Goal: Transaction & Acquisition: Book appointment/travel/reservation

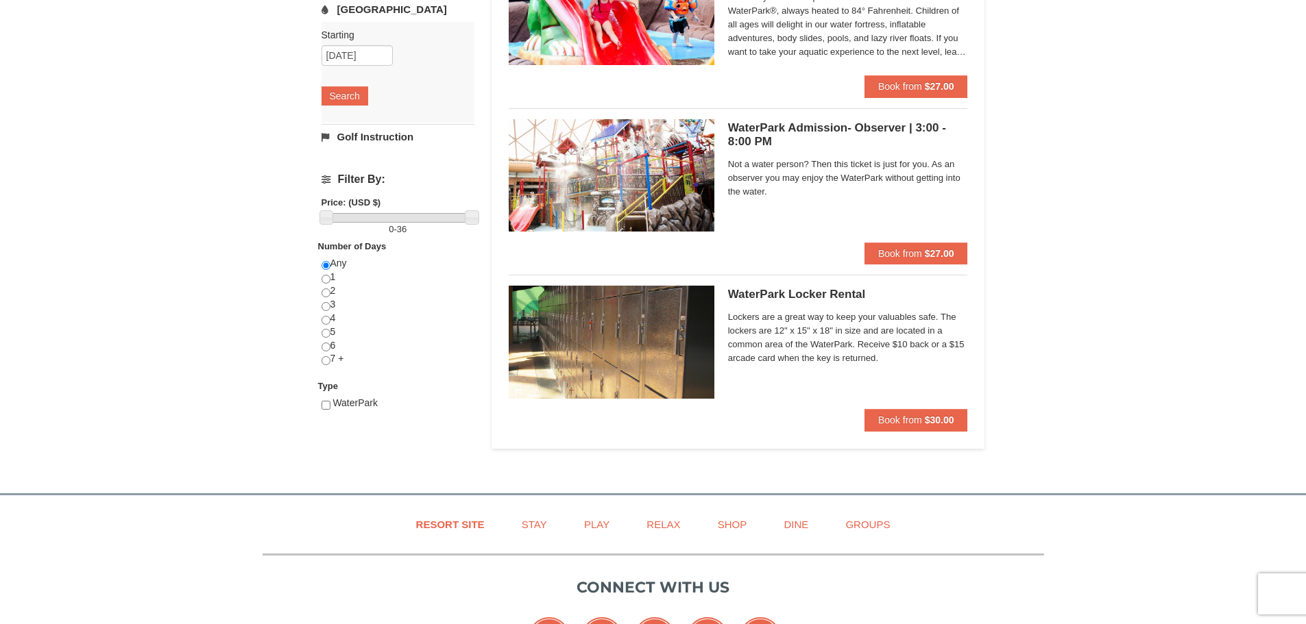
scroll to position [81, 0]
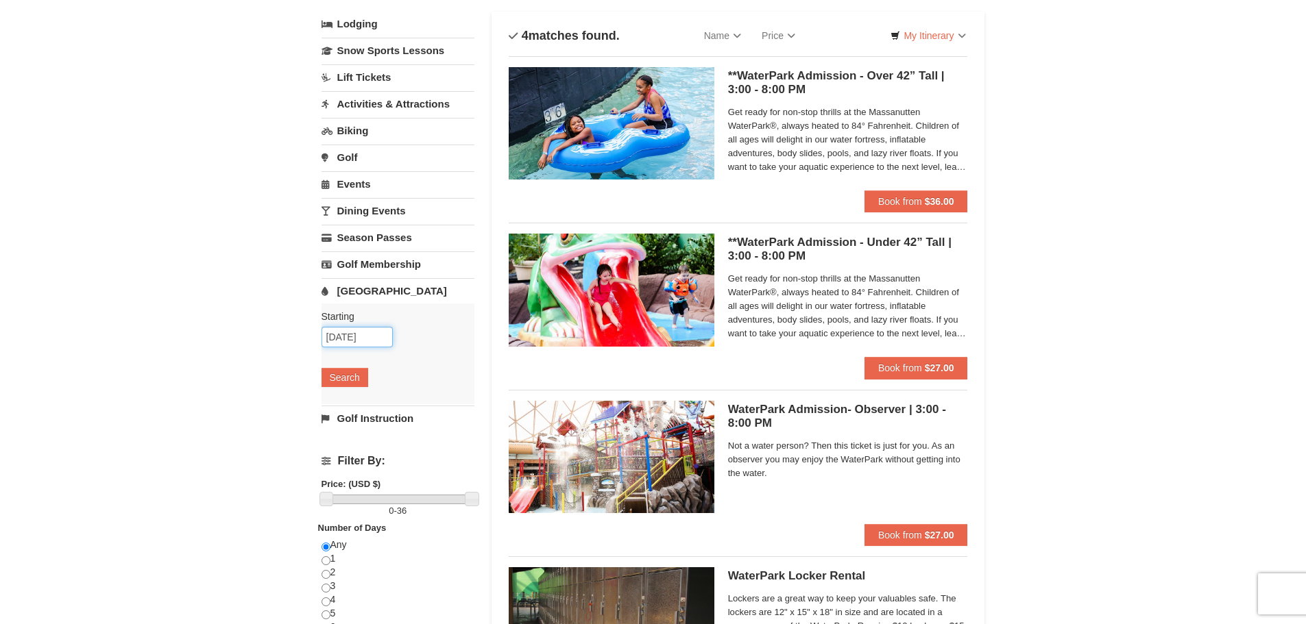
click at [359, 341] on input "10/20/2025" at bounding box center [356, 337] width 71 height 21
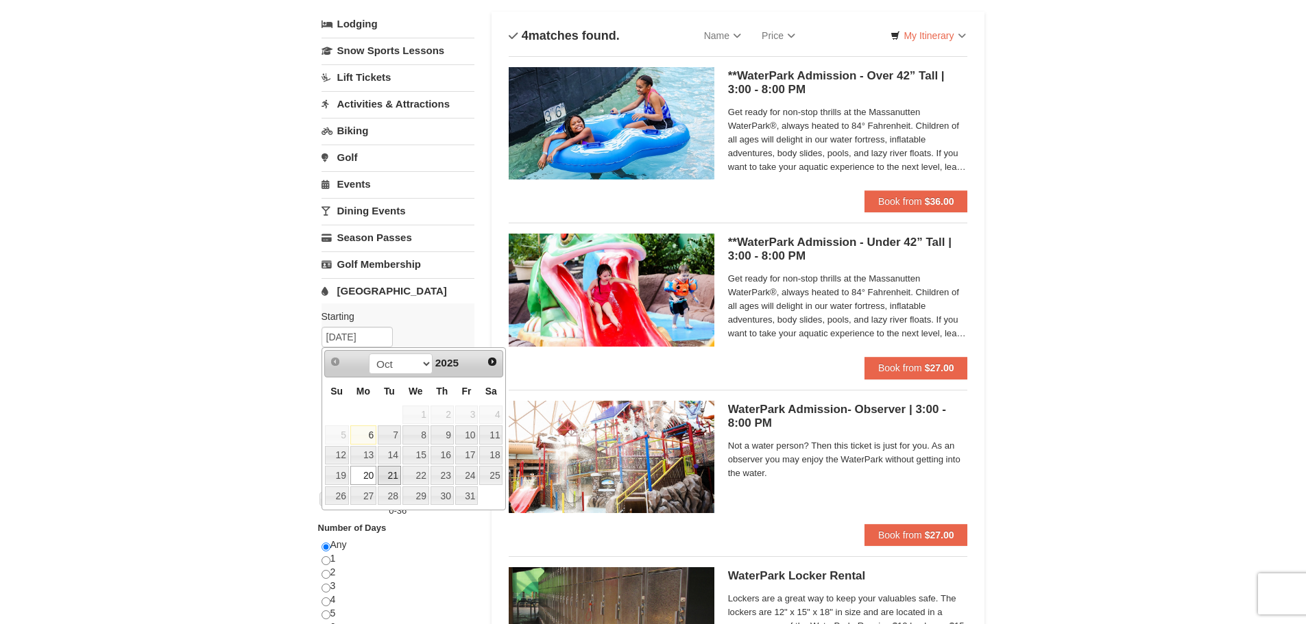
click at [387, 474] on link "21" at bounding box center [389, 475] width 23 height 19
type input "10/21/2025"
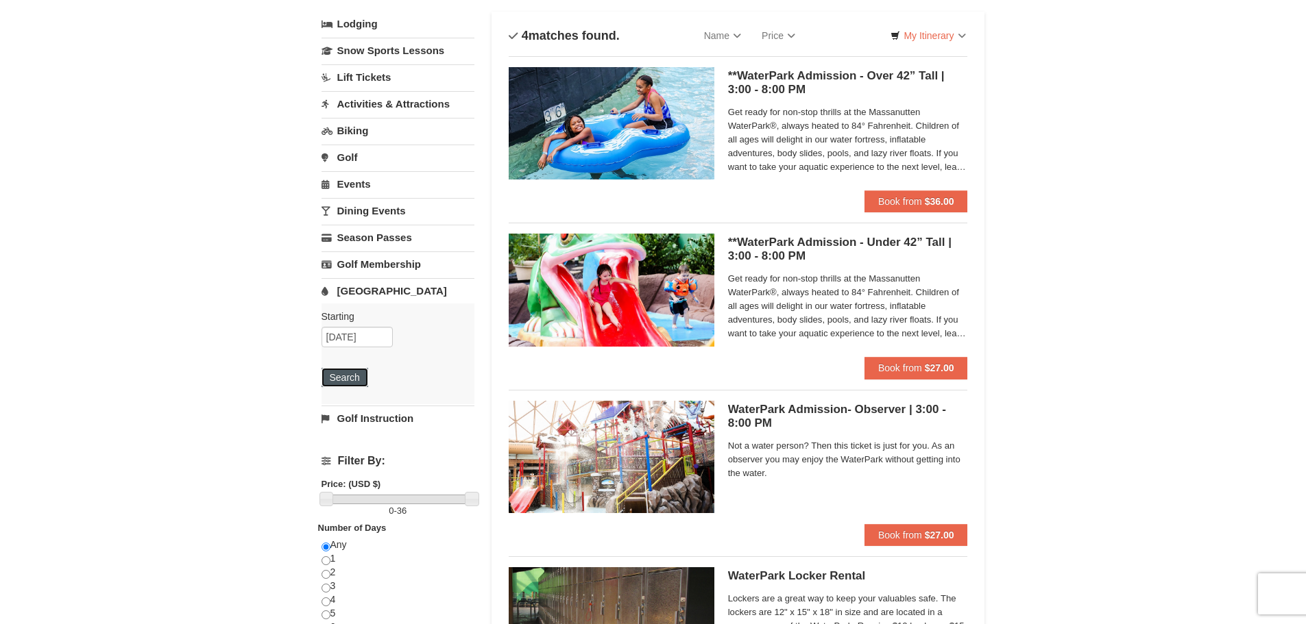
click at [346, 377] on button "Search" at bounding box center [344, 377] width 47 height 19
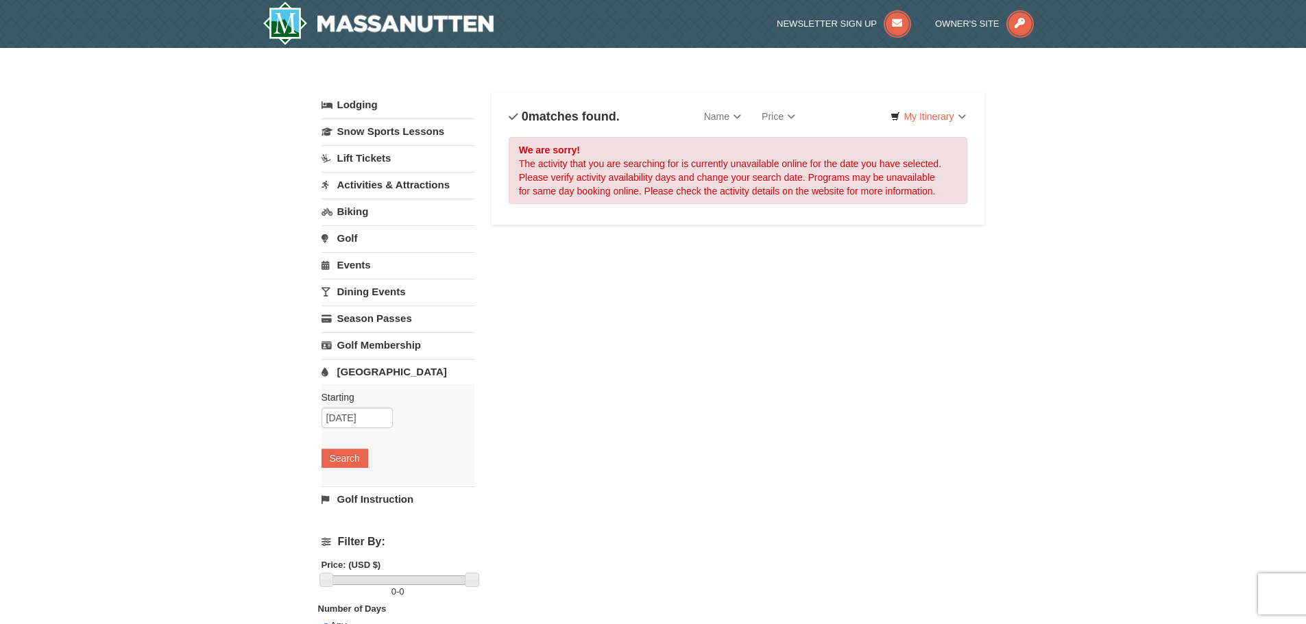
click at [372, 164] on link "Lift Tickets" at bounding box center [397, 157] width 153 height 25
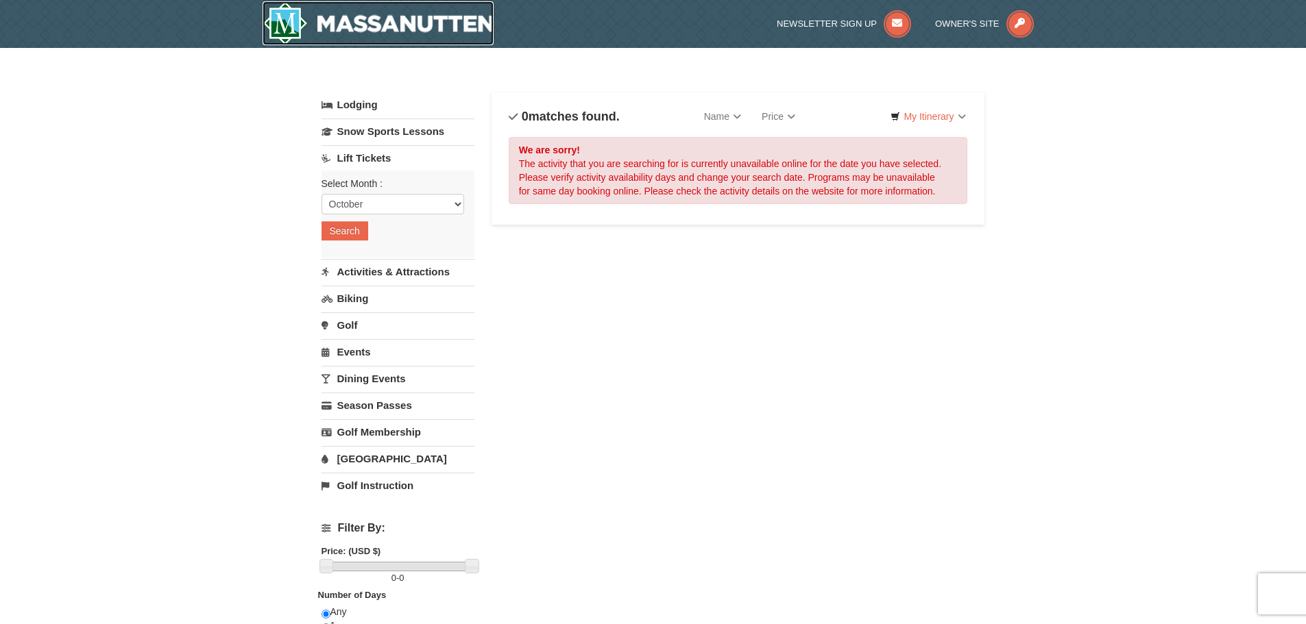
click at [350, 33] on img at bounding box center [379, 23] width 232 height 44
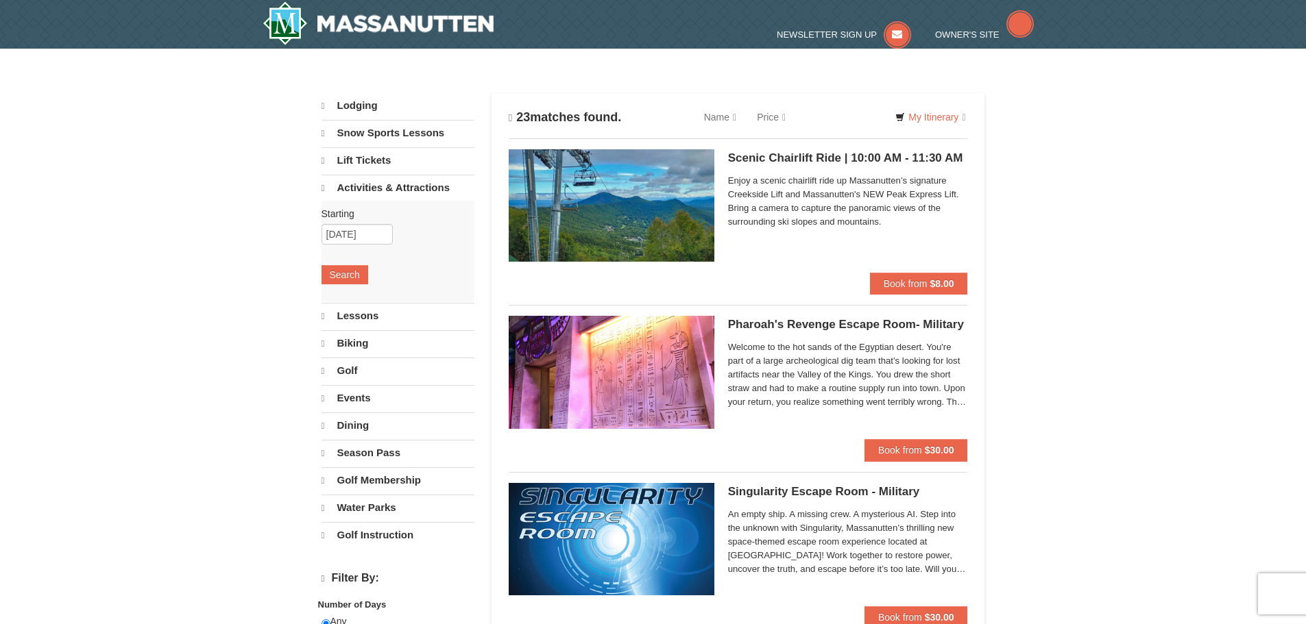
select select "10"
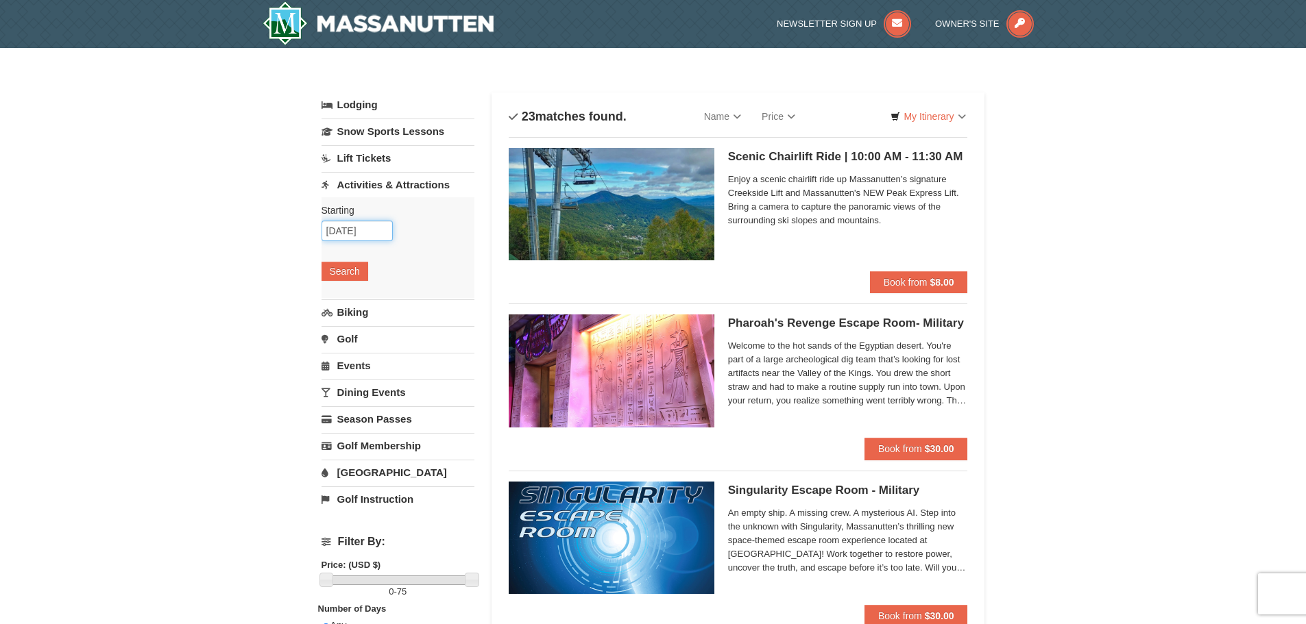
click at [384, 228] on input "10/20/2025" at bounding box center [356, 231] width 71 height 21
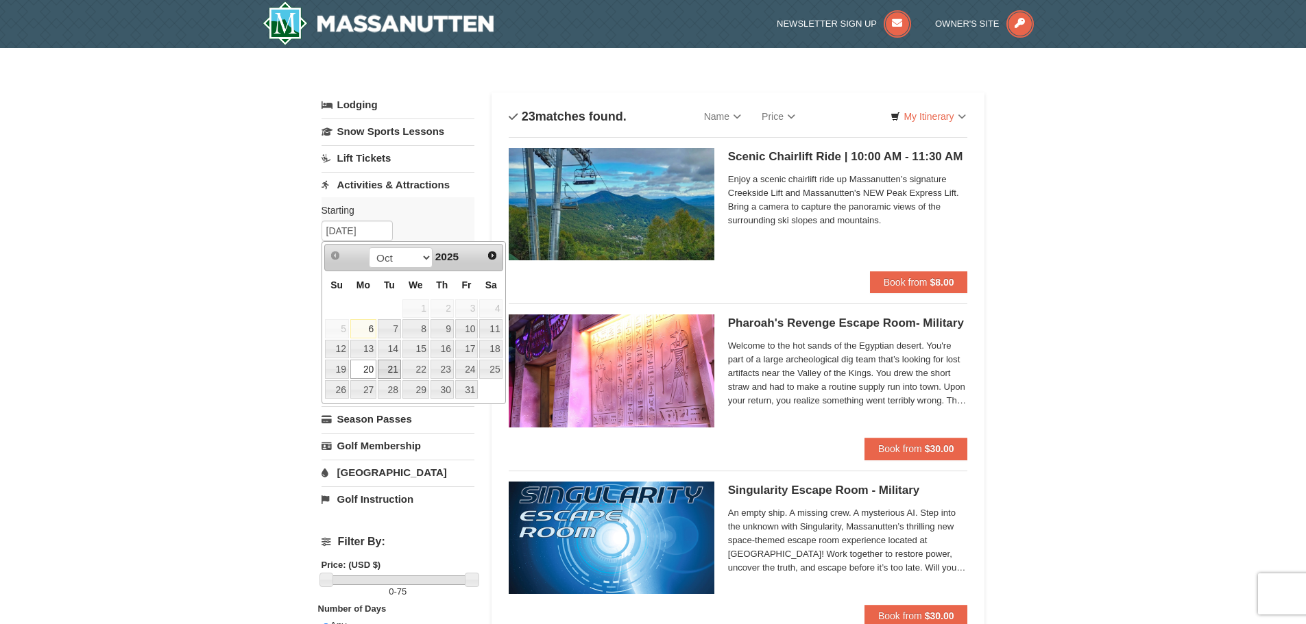
click at [391, 367] on link "21" at bounding box center [389, 369] width 23 height 19
type input "[DATE]"
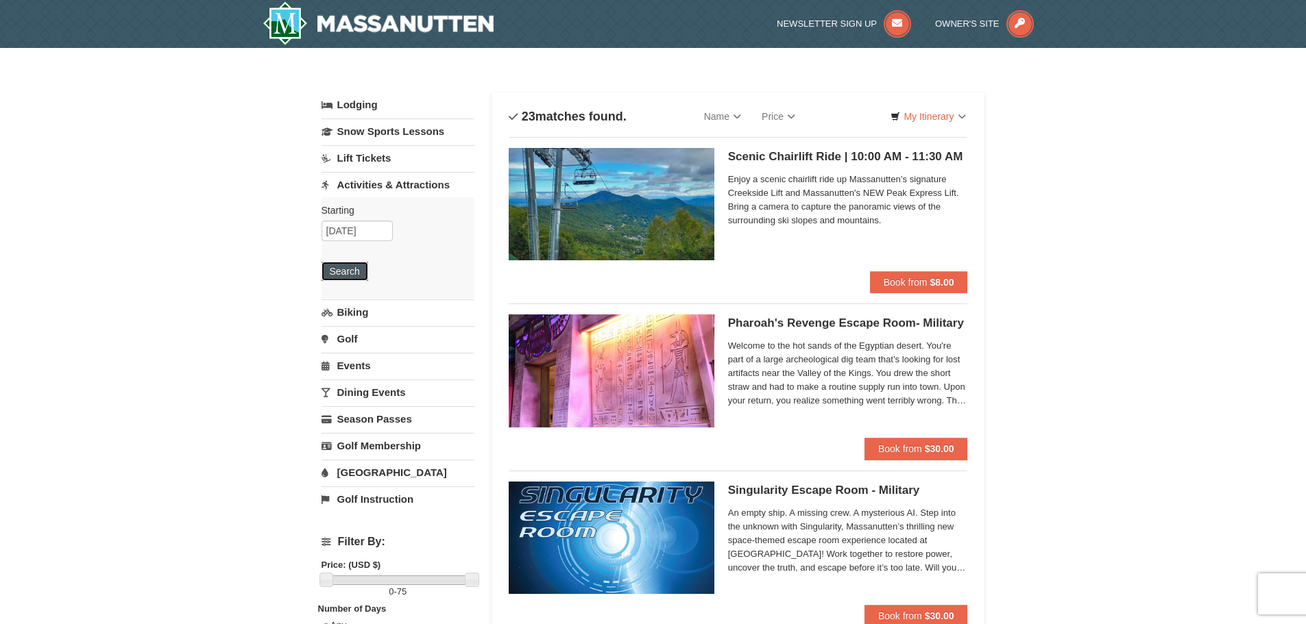
click at [345, 274] on button "Search" at bounding box center [344, 271] width 47 height 19
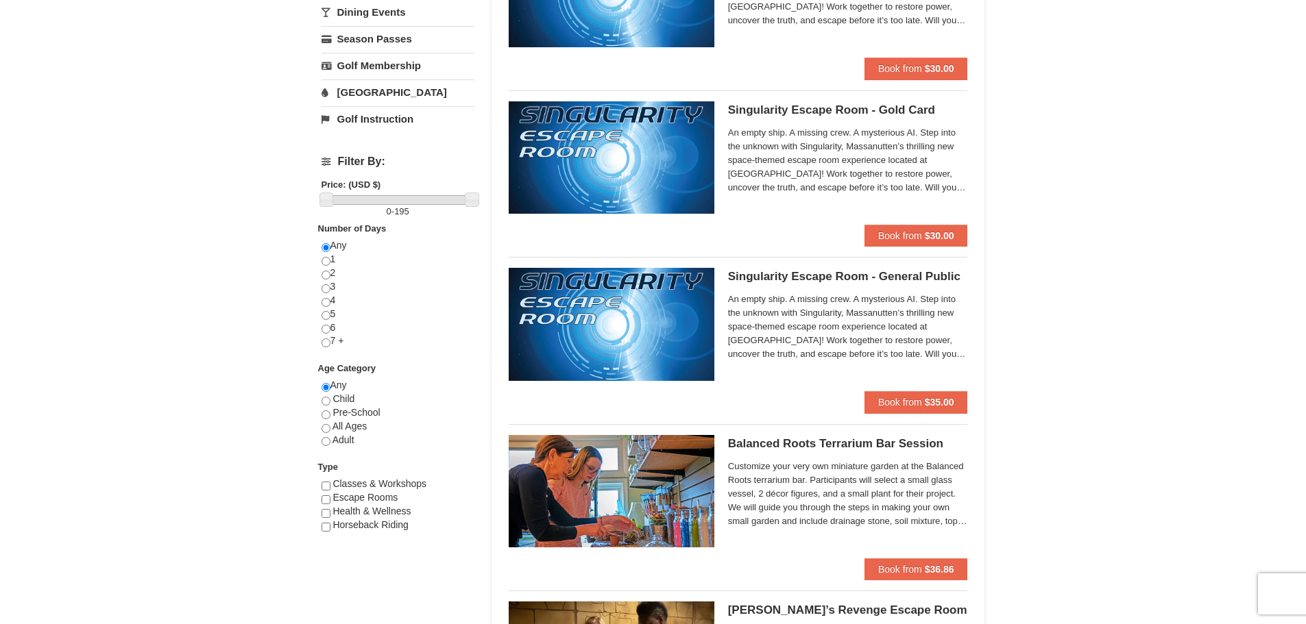
scroll to position [106, 0]
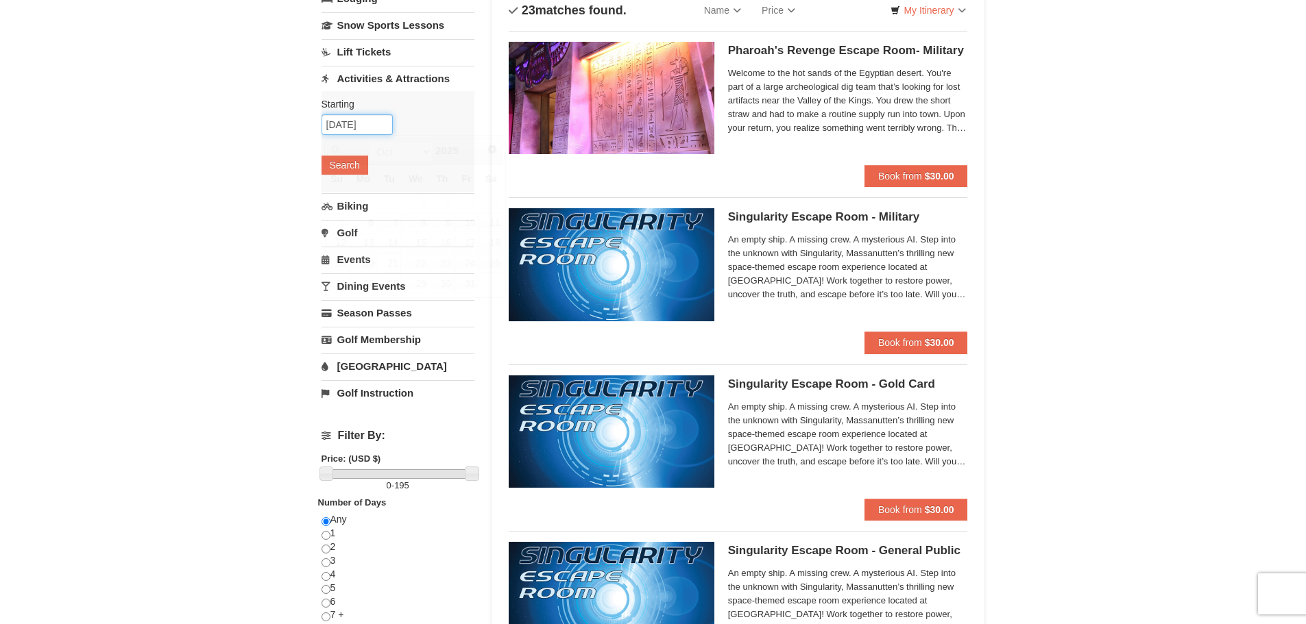
click at [353, 127] on input "10/21/2025" at bounding box center [356, 124] width 71 height 21
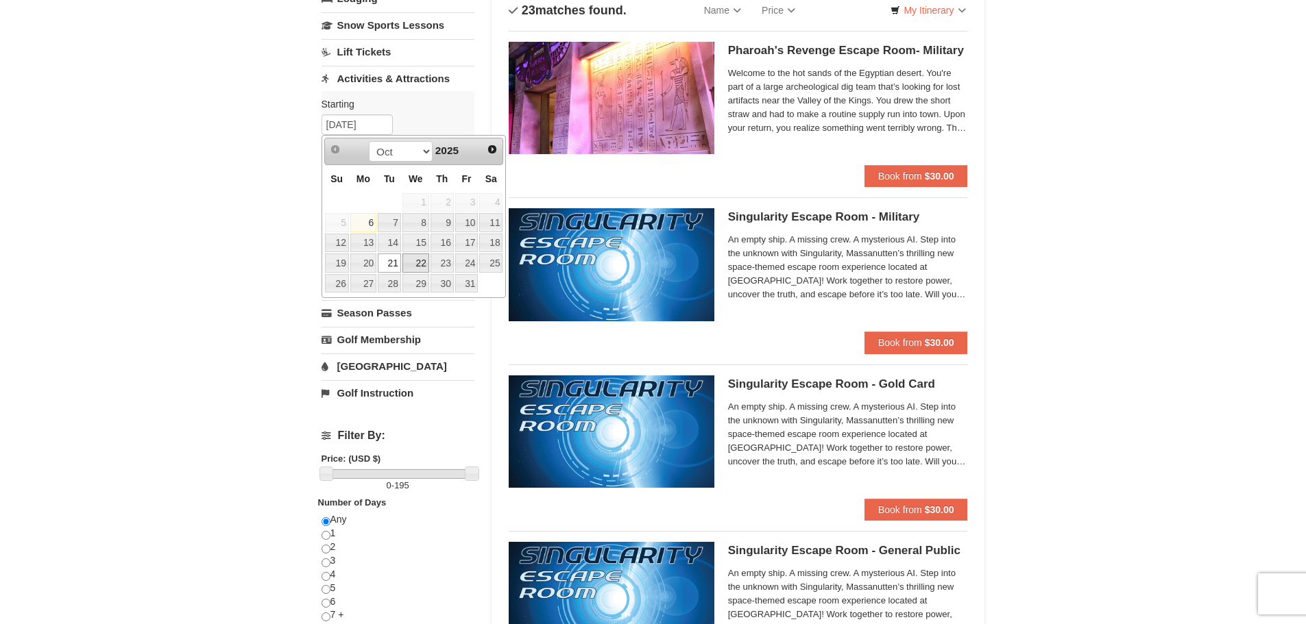
click at [412, 264] on link "22" at bounding box center [415, 263] width 27 height 19
type input "[DATE]"
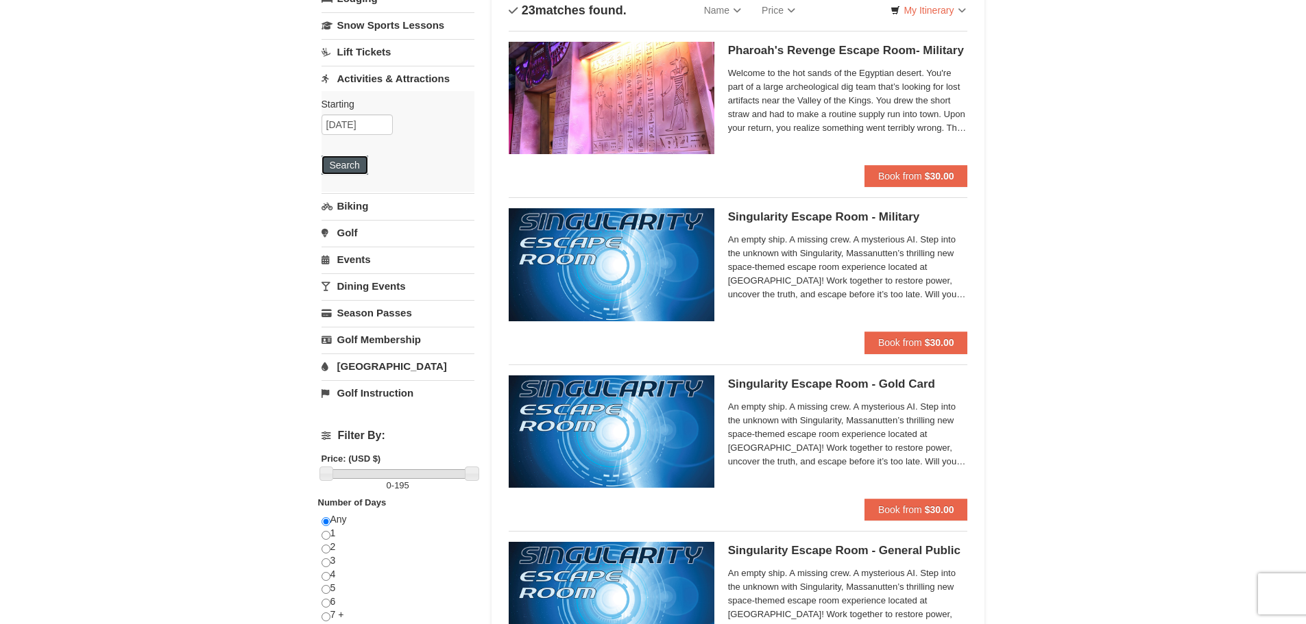
click at [347, 167] on button "Search" at bounding box center [344, 165] width 47 height 19
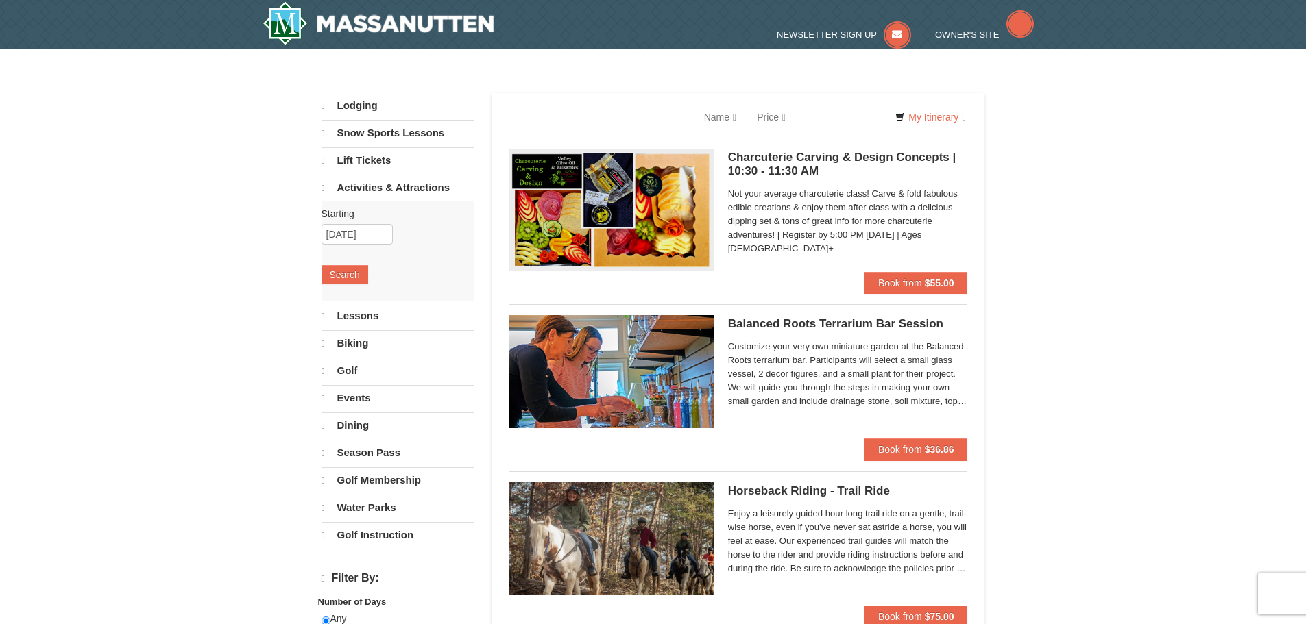
select select "10"
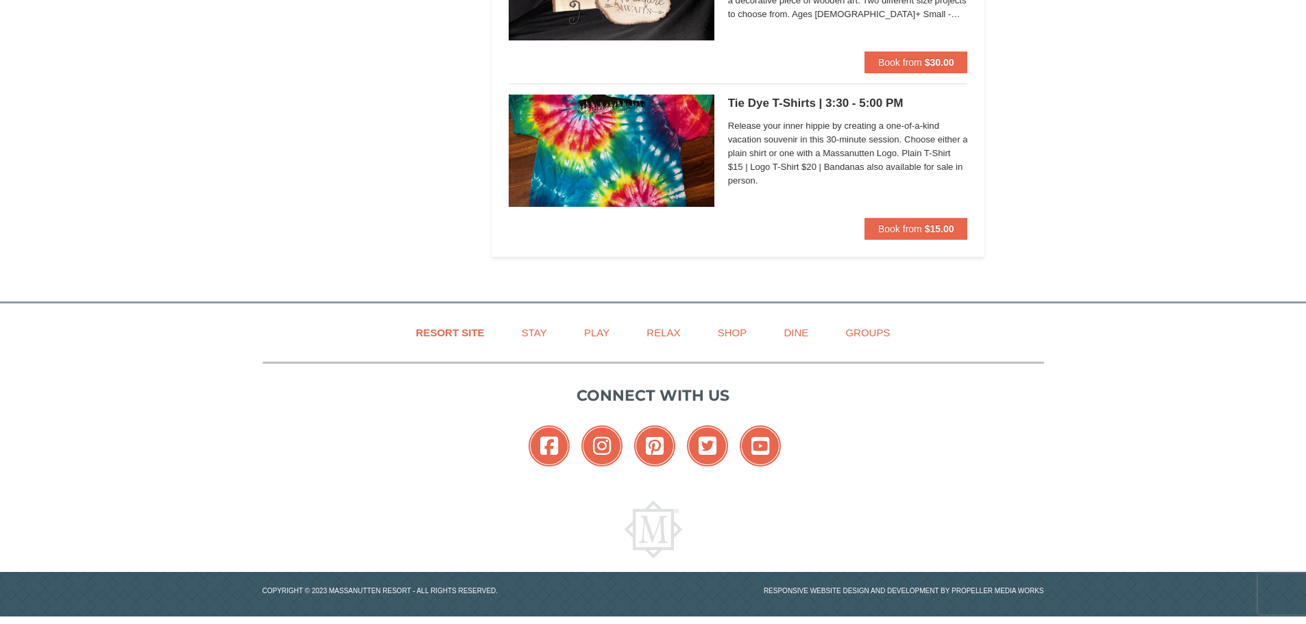
scroll to position [2896, 0]
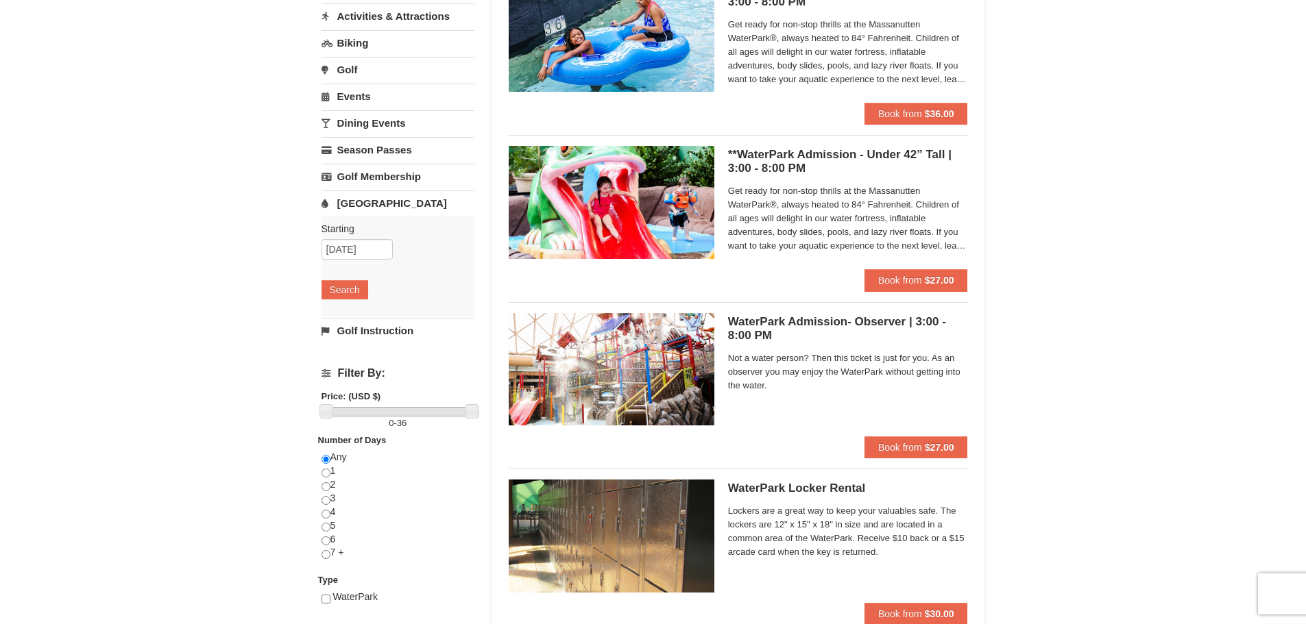
scroll to position [206, 0]
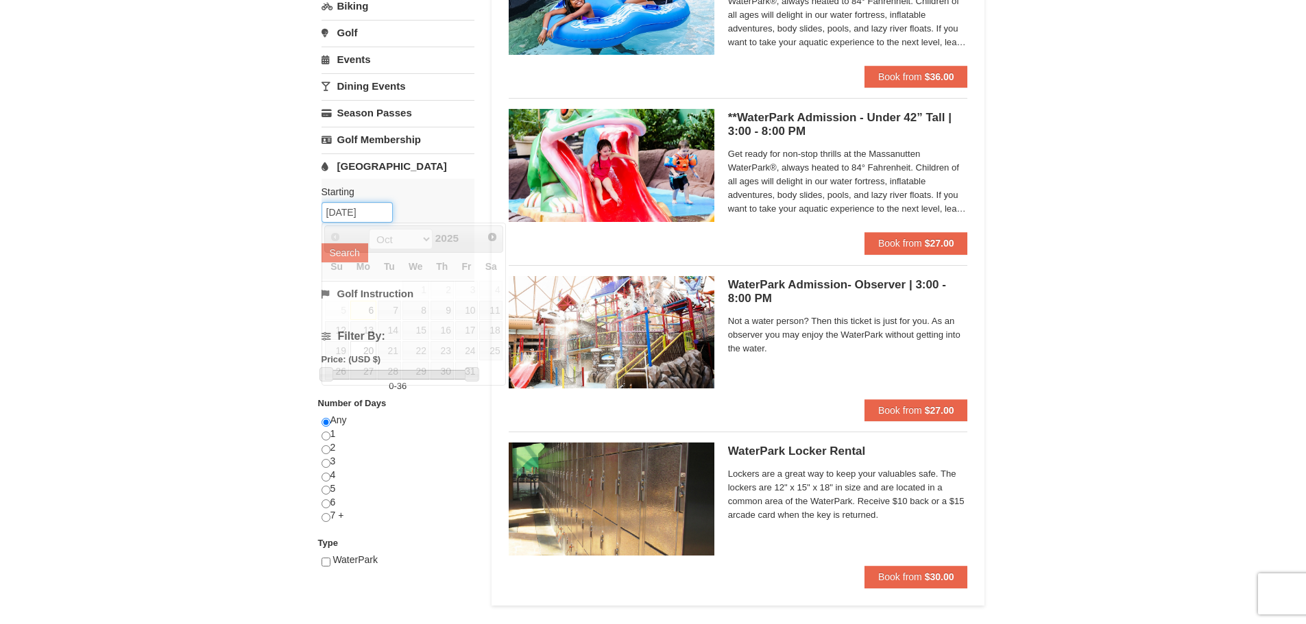
click at [354, 210] on input "10/20/2025" at bounding box center [356, 212] width 71 height 21
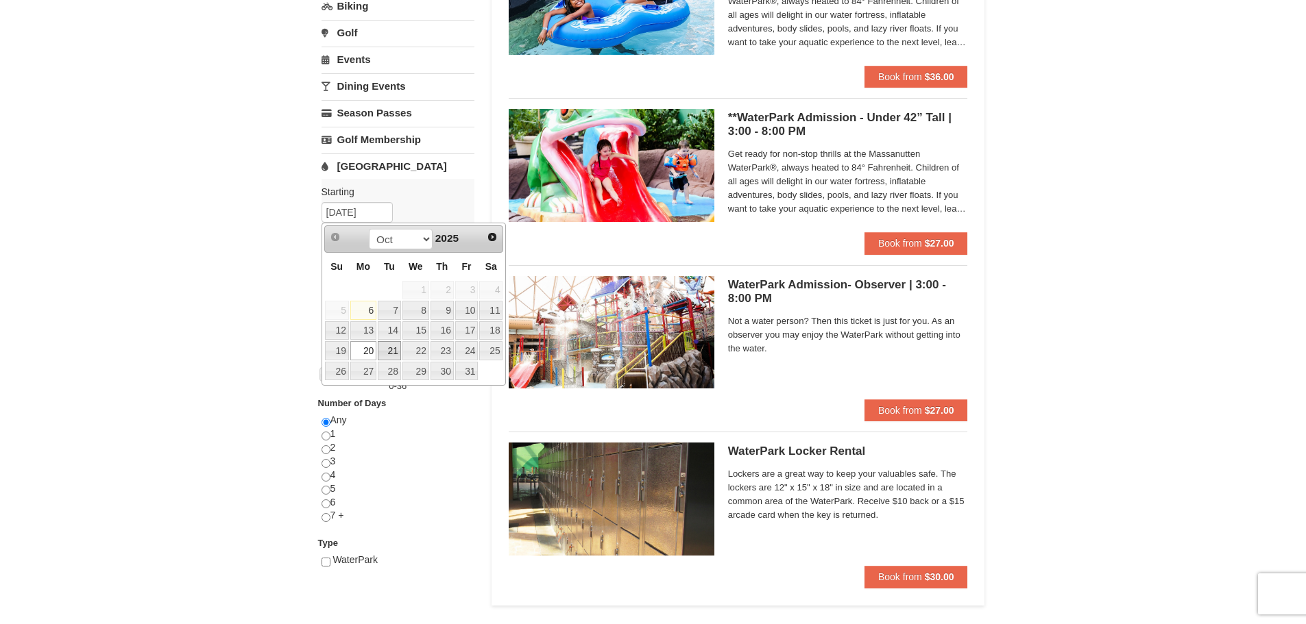
click at [388, 353] on link "21" at bounding box center [389, 350] width 23 height 19
type input "10/21/2025"
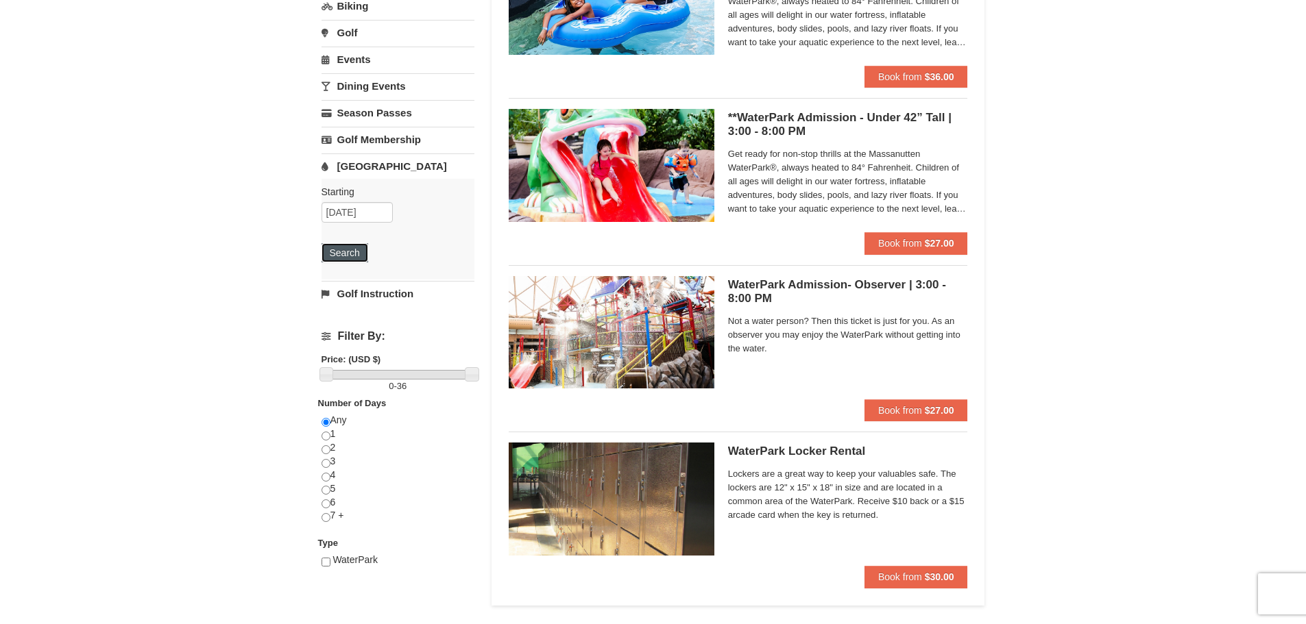
click at [352, 254] on button "Search" at bounding box center [344, 252] width 47 height 19
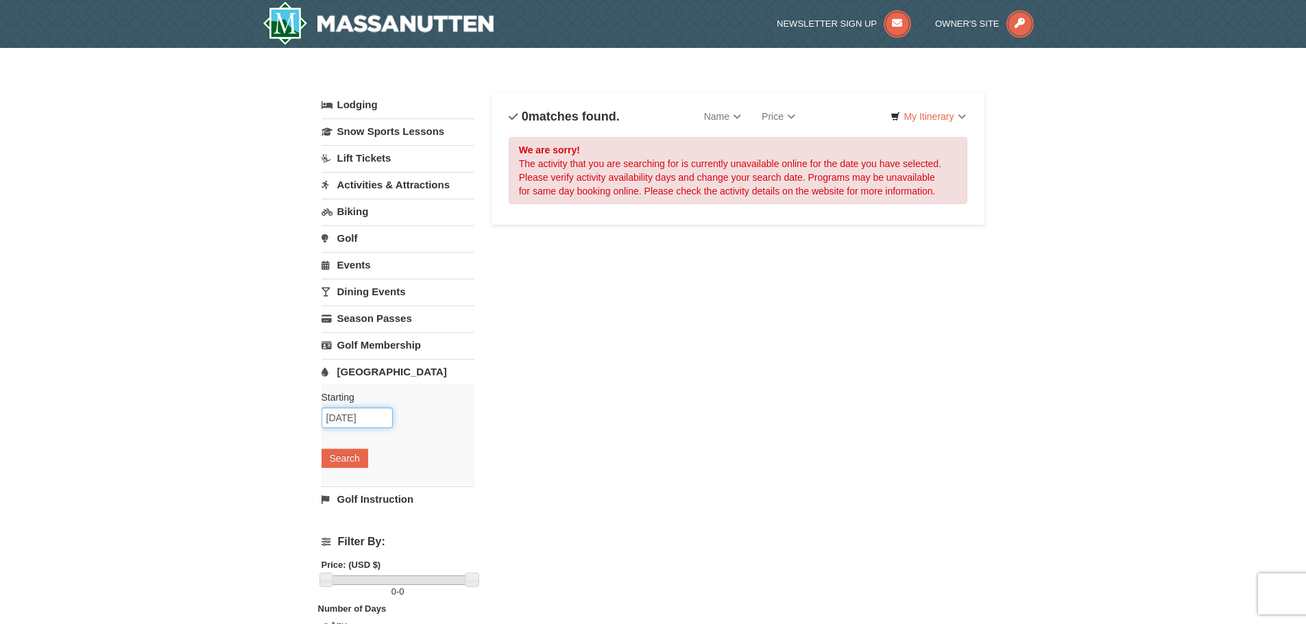
click at [370, 417] on input "[DATE]" at bounding box center [356, 418] width 71 height 21
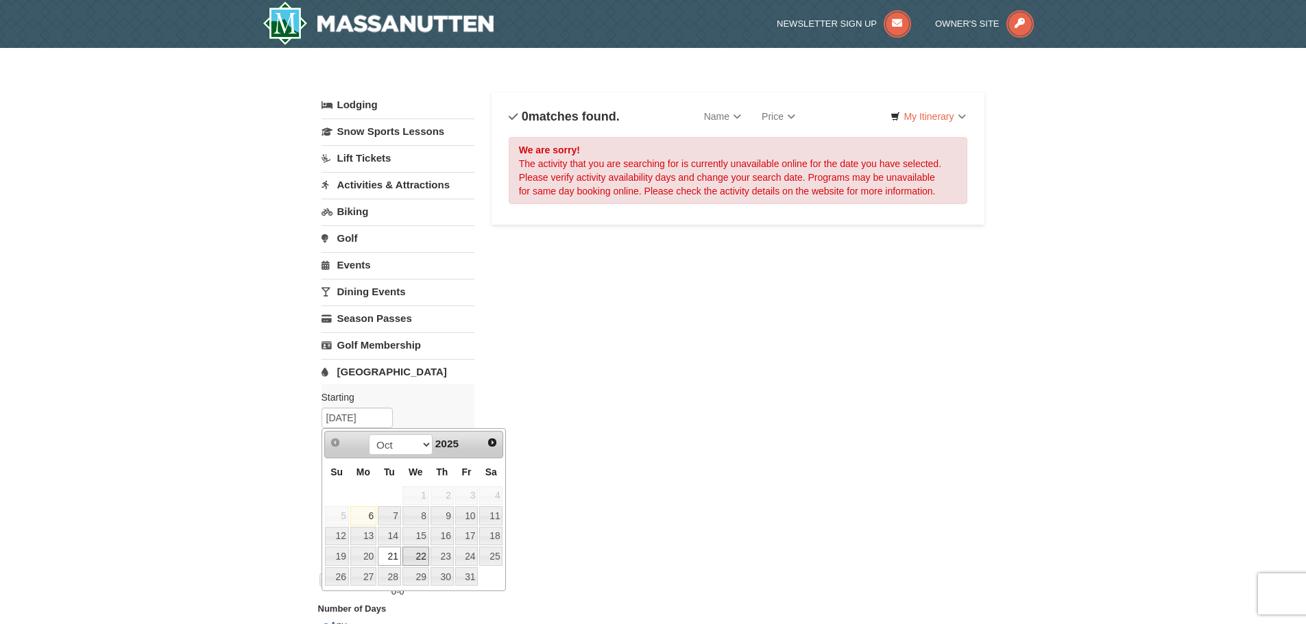
click at [421, 551] on link "22" at bounding box center [415, 556] width 27 height 19
type input "10/22/2025"
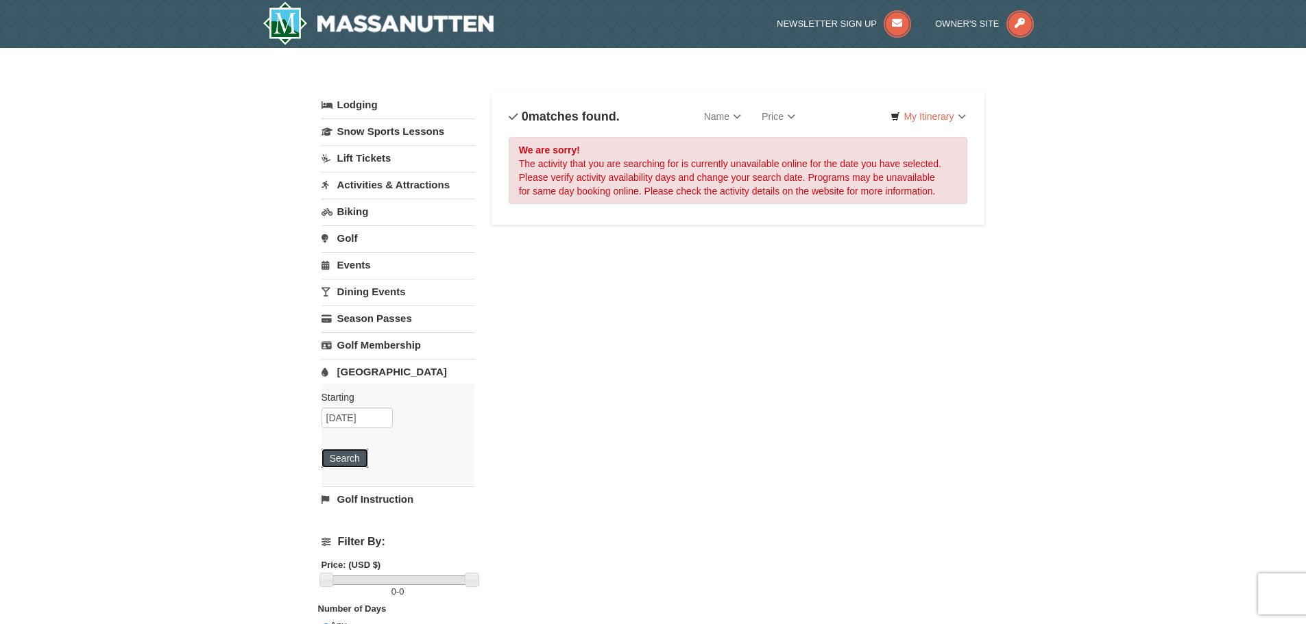
click at [340, 463] on button "Search" at bounding box center [344, 458] width 47 height 19
click at [391, 421] on input "[DATE]" at bounding box center [356, 418] width 71 height 21
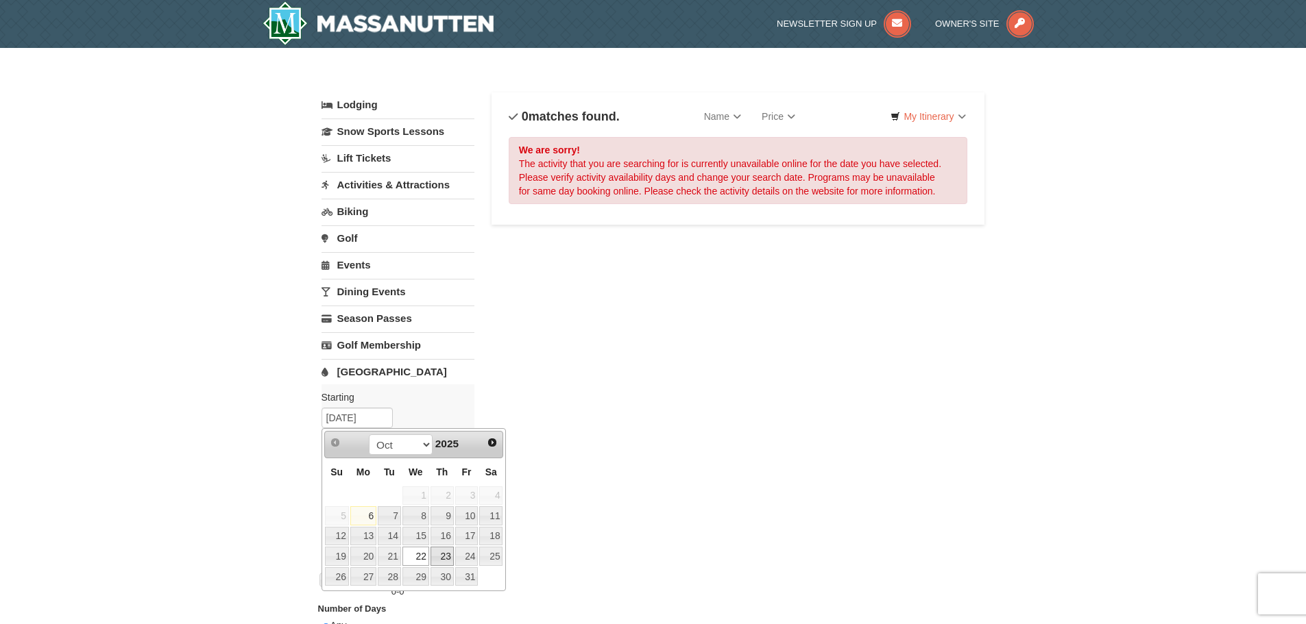
click at [439, 556] on link "23" at bounding box center [441, 556] width 23 height 19
type input "[DATE]"
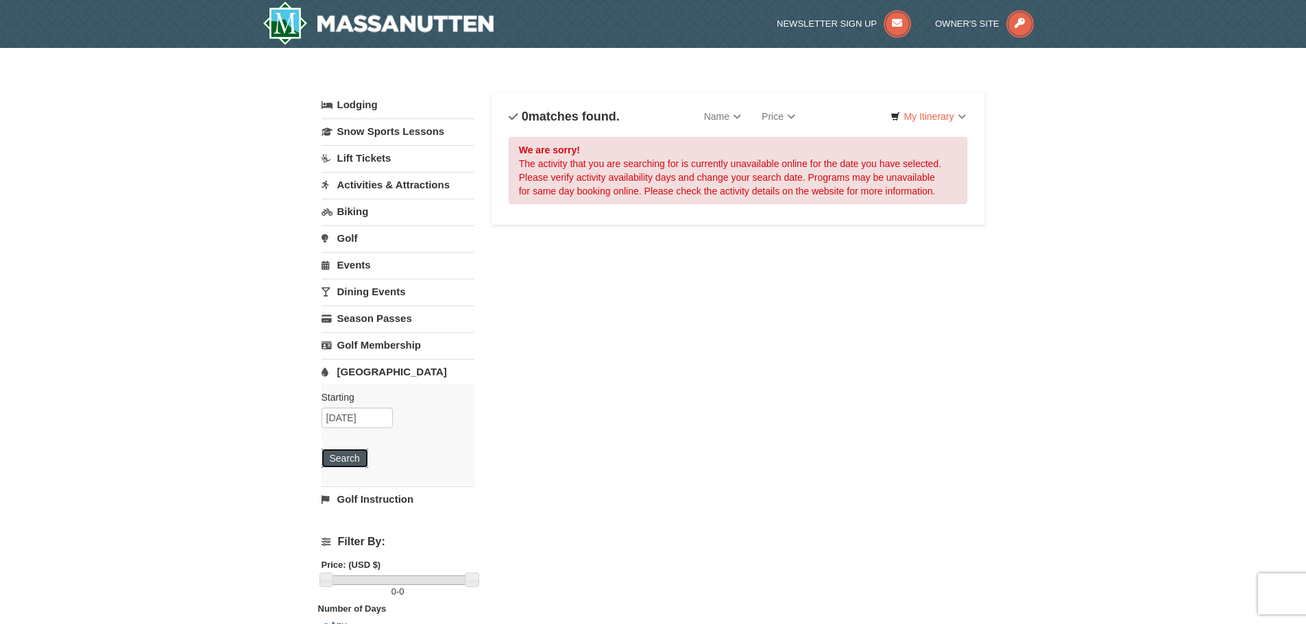
click at [346, 458] on button "Search" at bounding box center [344, 458] width 47 height 19
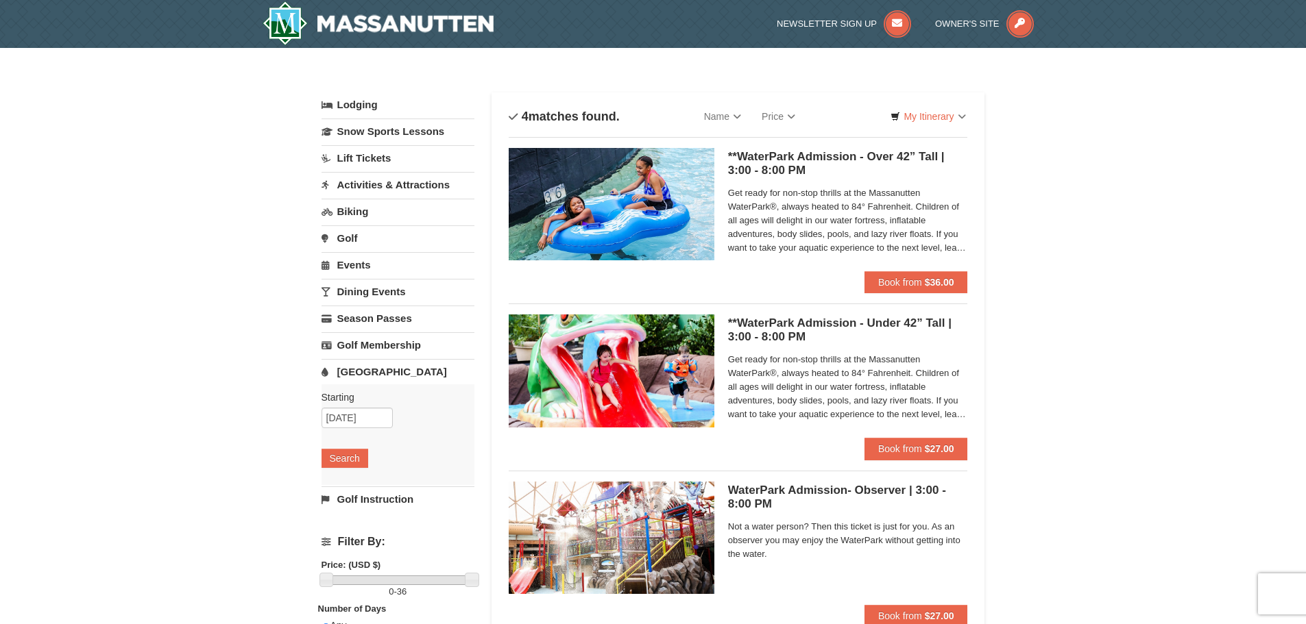
click at [380, 291] on link "Dining Events" at bounding box center [397, 291] width 153 height 25
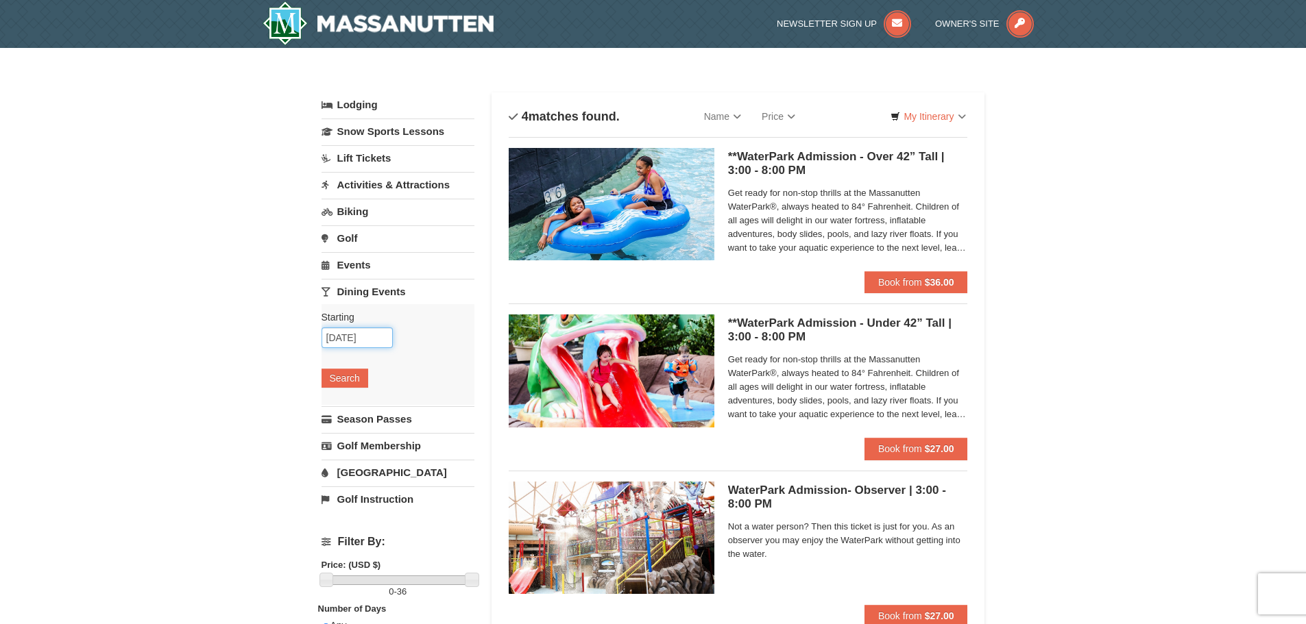
click at [367, 337] on input "[DATE]" at bounding box center [356, 338] width 71 height 21
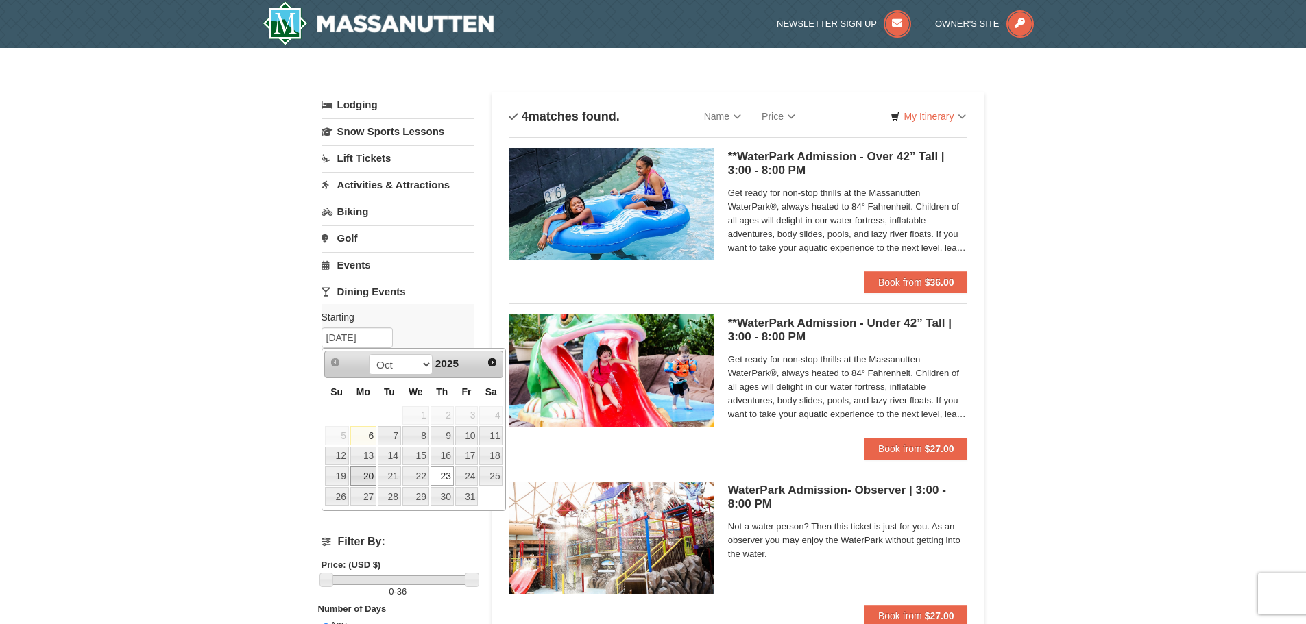
click at [364, 471] on link "20" at bounding box center [363, 476] width 26 height 19
type input "10/20/2025"
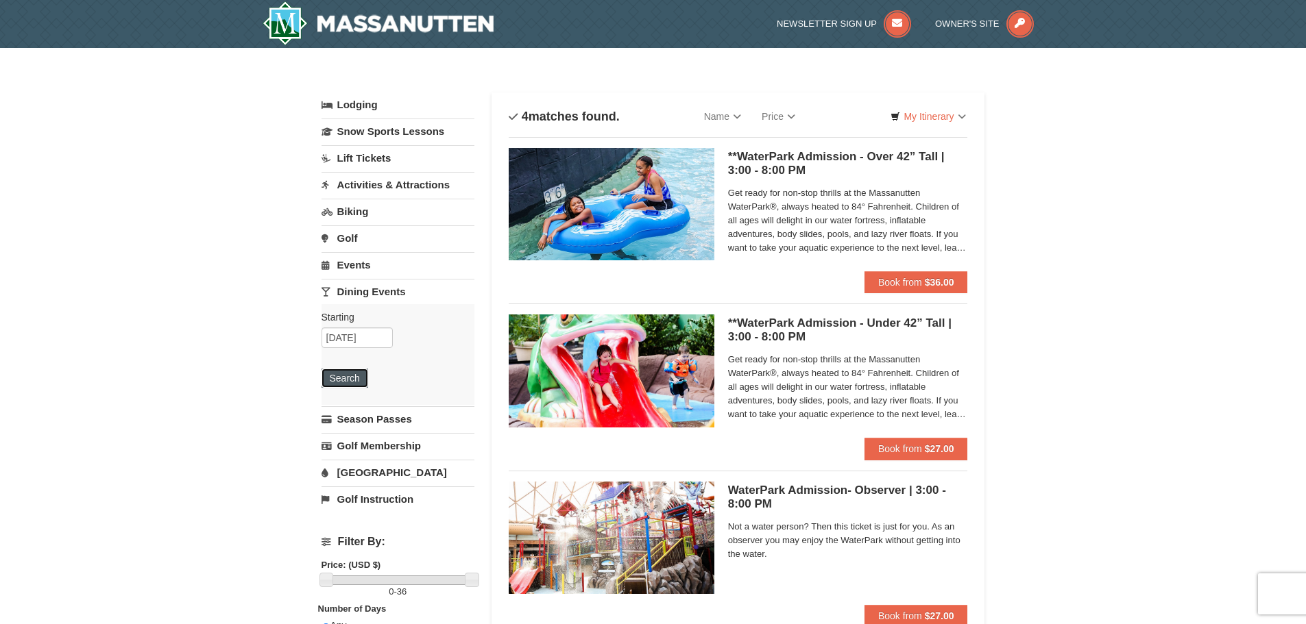
click at [343, 383] on button "Search" at bounding box center [344, 378] width 47 height 19
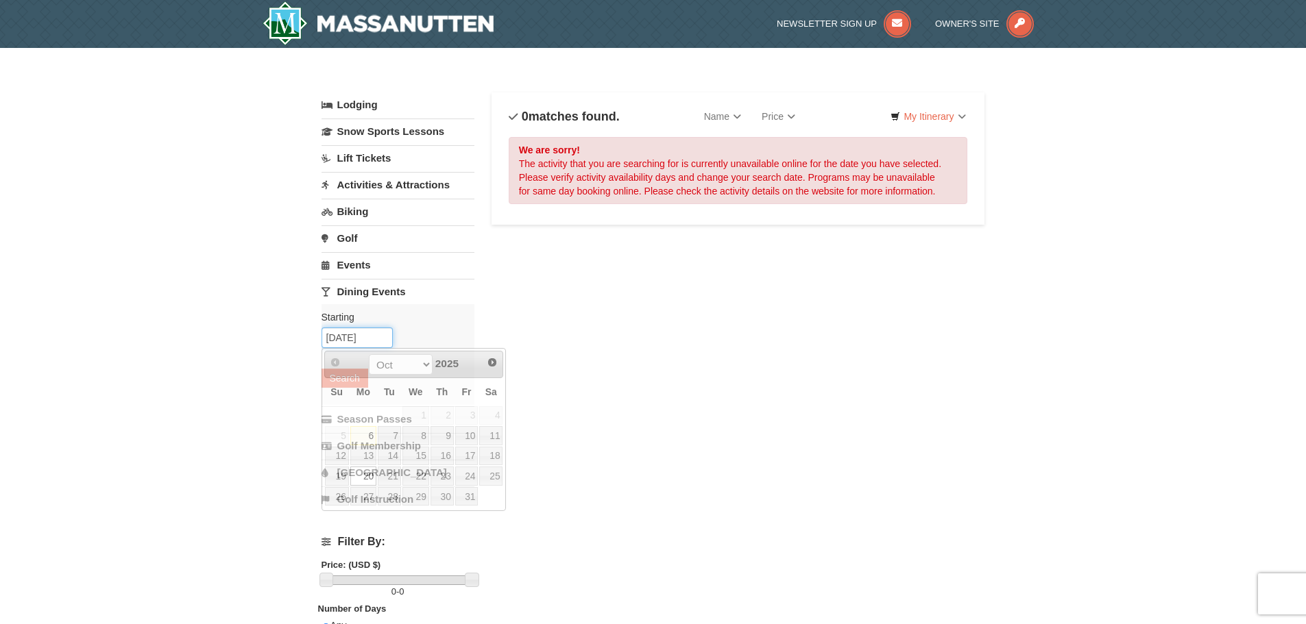
click at [380, 337] on input "10/20/2025" at bounding box center [356, 338] width 71 height 21
click at [385, 480] on link "21" at bounding box center [389, 476] width 23 height 19
type input "[DATE]"
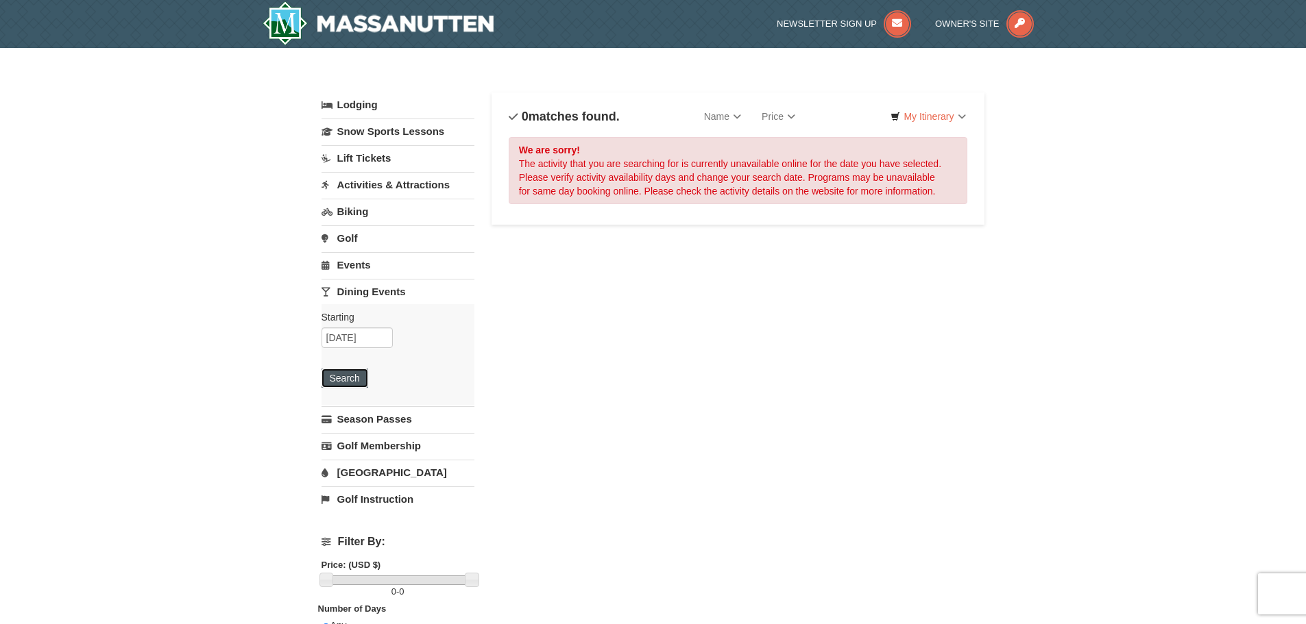
click at [355, 381] on button "Search" at bounding box center [344, 378] width 47 height 19
